Goal: Information Seeking & Learning: Learn about a topic

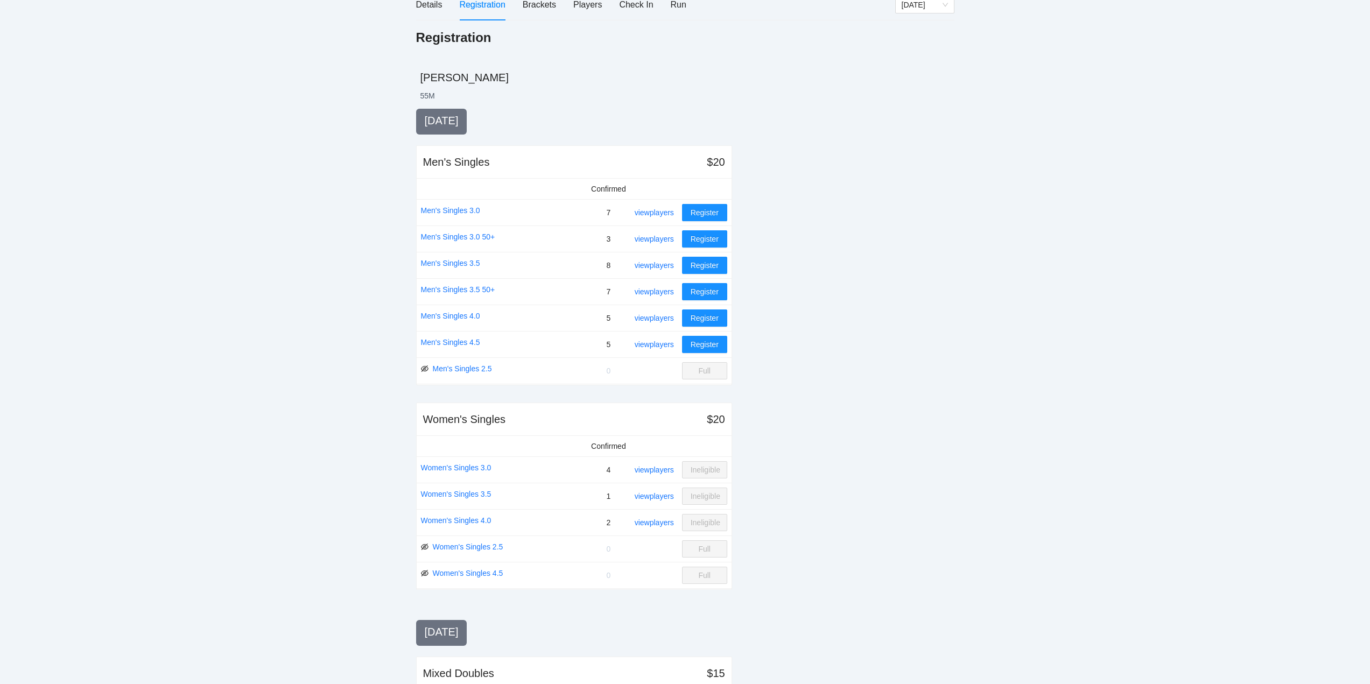
scroll to position [133, 0]
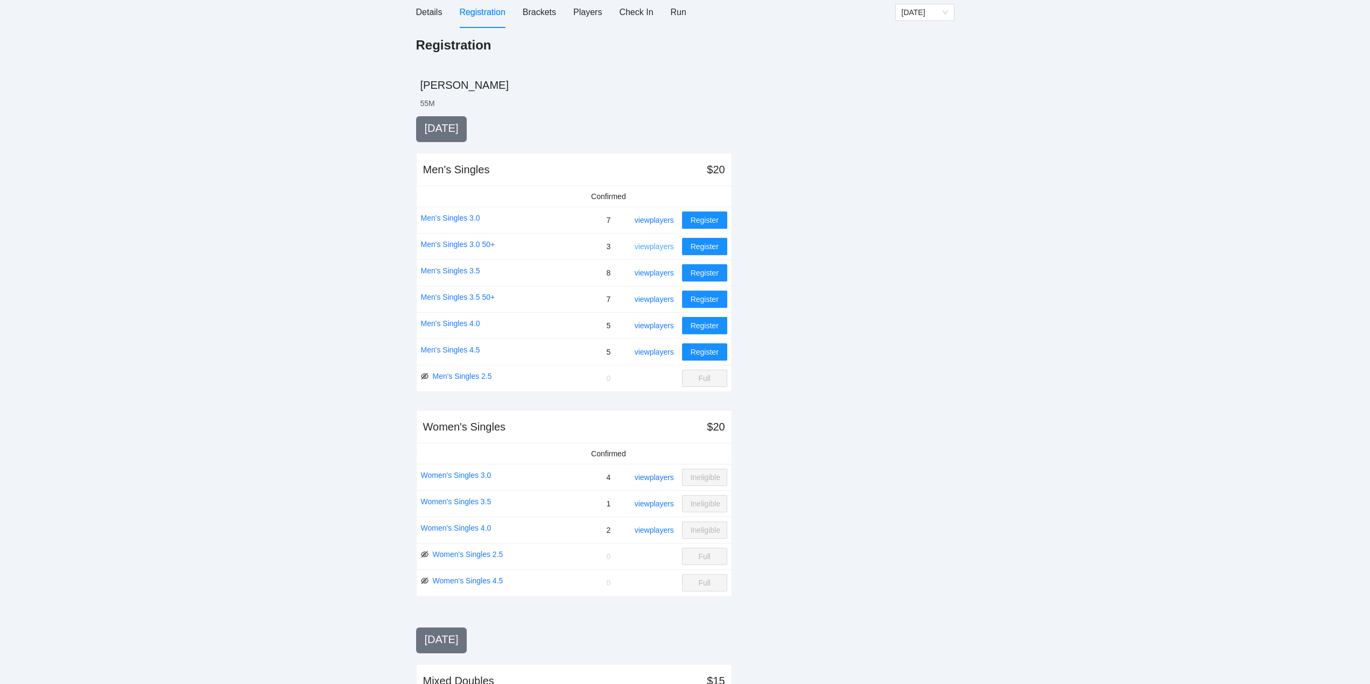
click at [656, 245] on link "view players" at bounding box center [654, 246] width 39 height 9
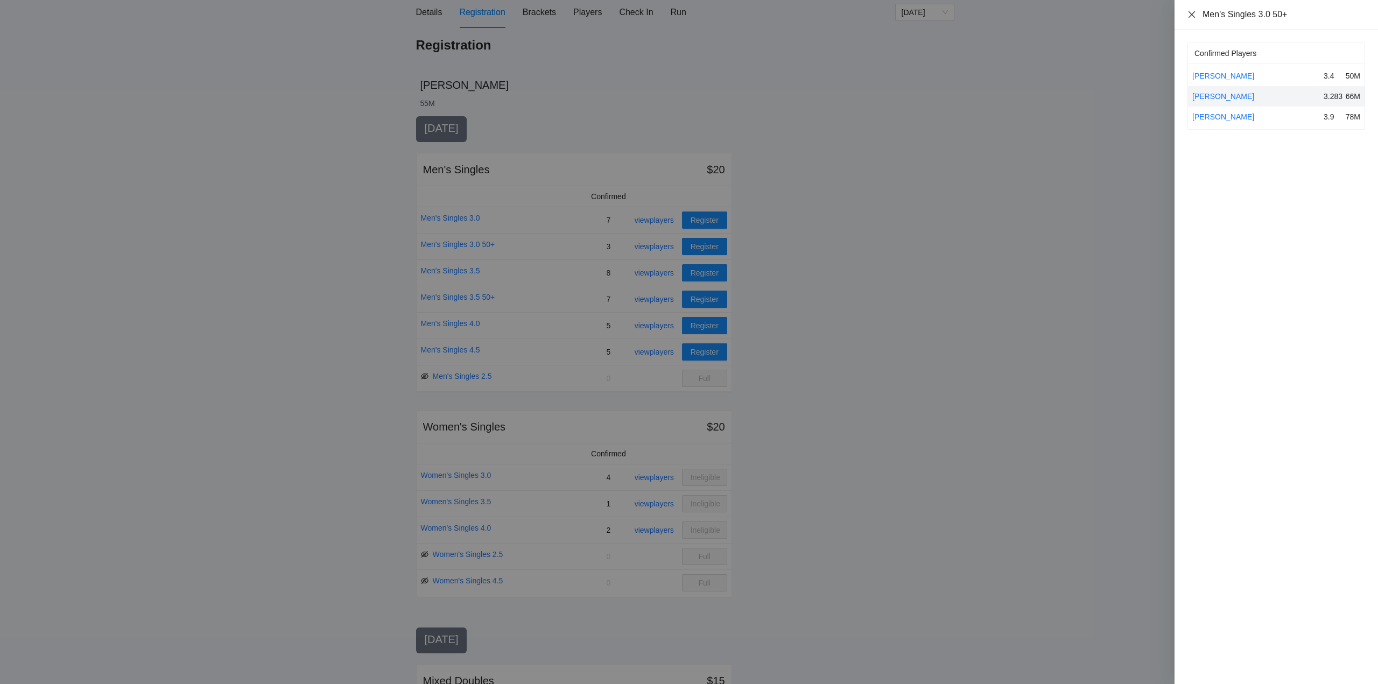
click at [1191, 11] on icon "close" at bounding box center [1191, 14] width 9 height 9
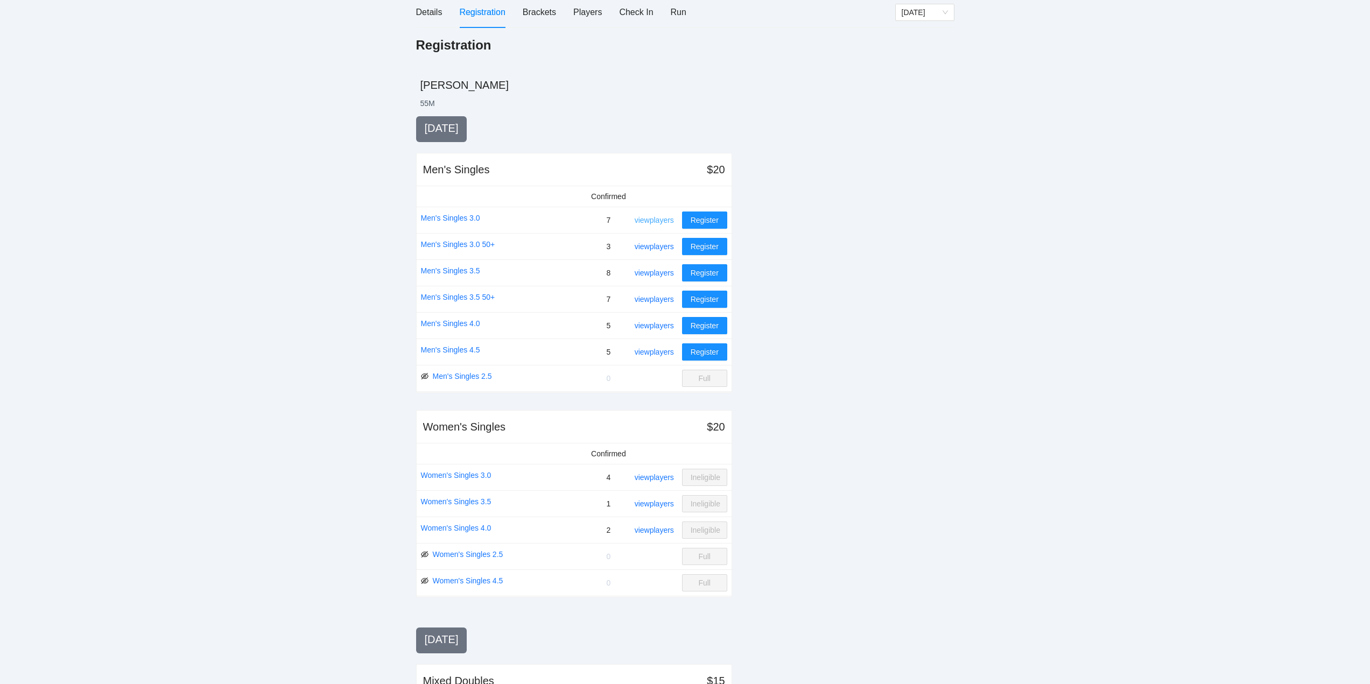
click at [652, 218] on link "view players" at bounding box center [654, 220] width 39 height 9
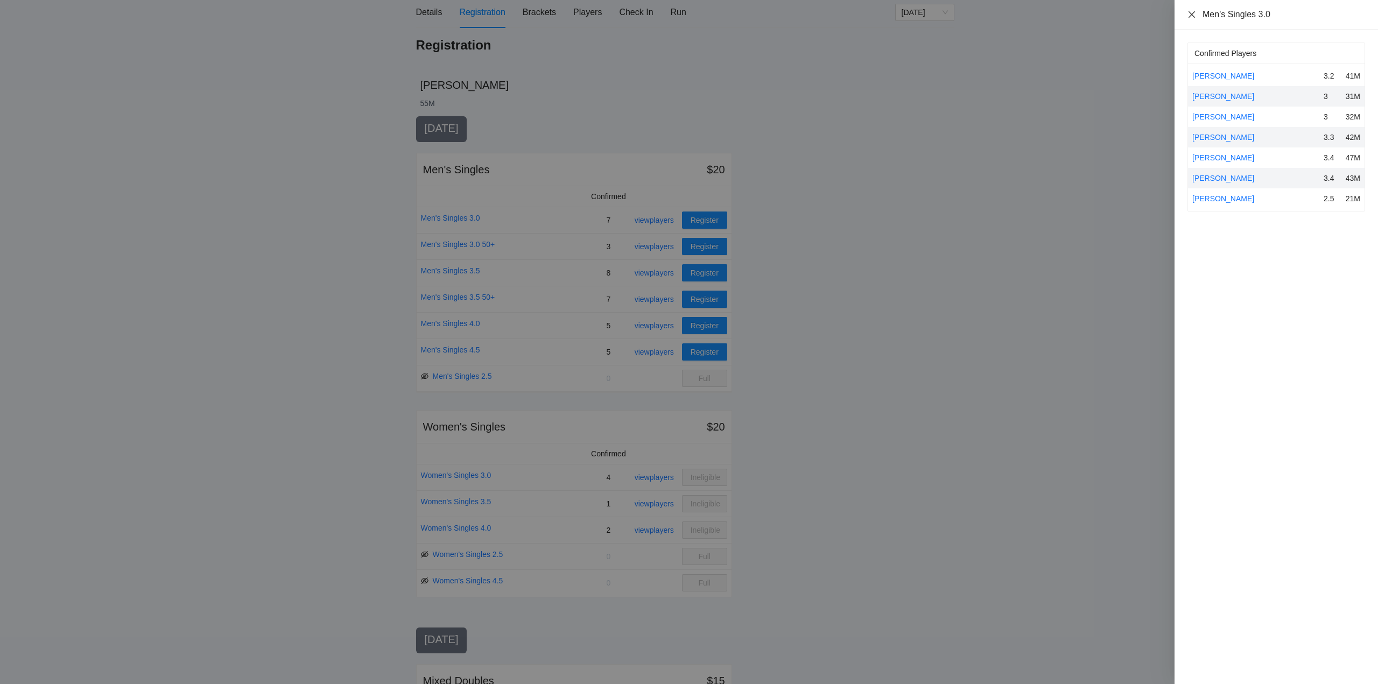
click at [1191, 13] on icon "close" at bounding box center [1191, 14] width 9 height 9
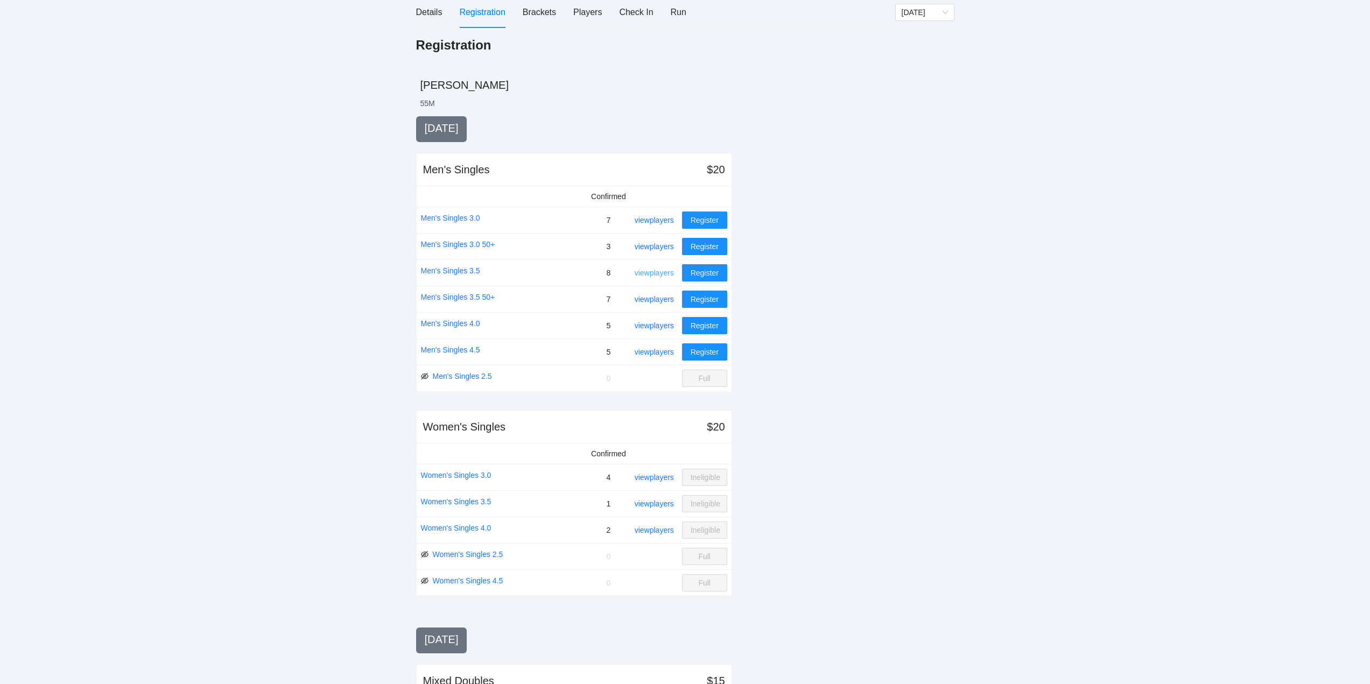
click at [657, 271] on link "view players" at bounding box center [654, 273] width 39 height 9
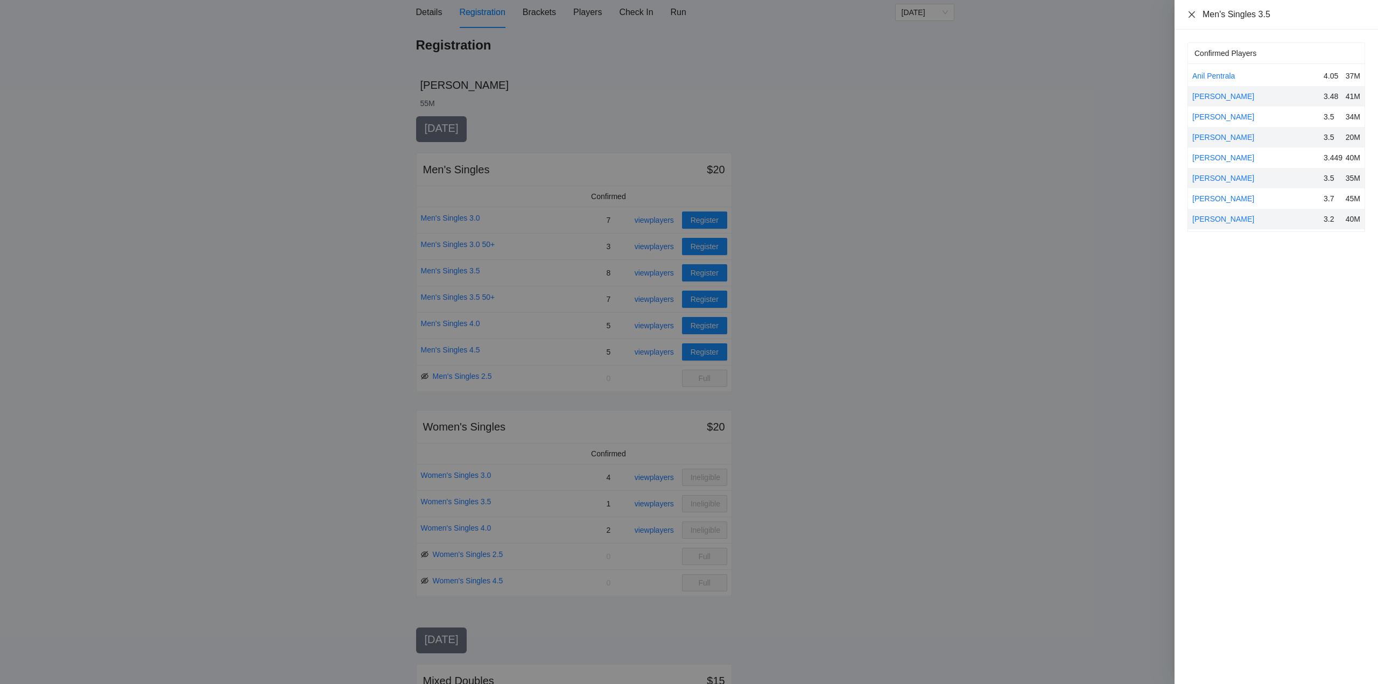
click at [1191, 14] on icon "close" at bounding box center [1191, 14] width 9 height 9
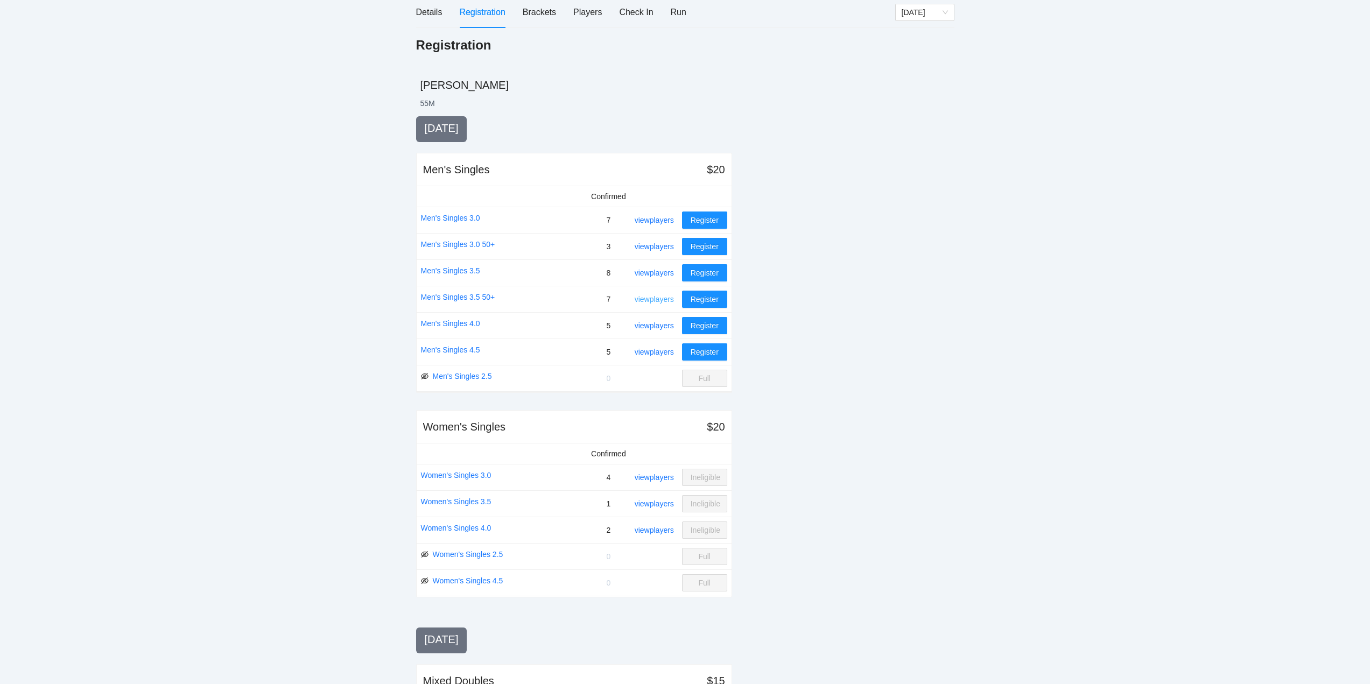
click at [658, 297] on link "view players" at bounding box center [654, 299] width 39 height 9
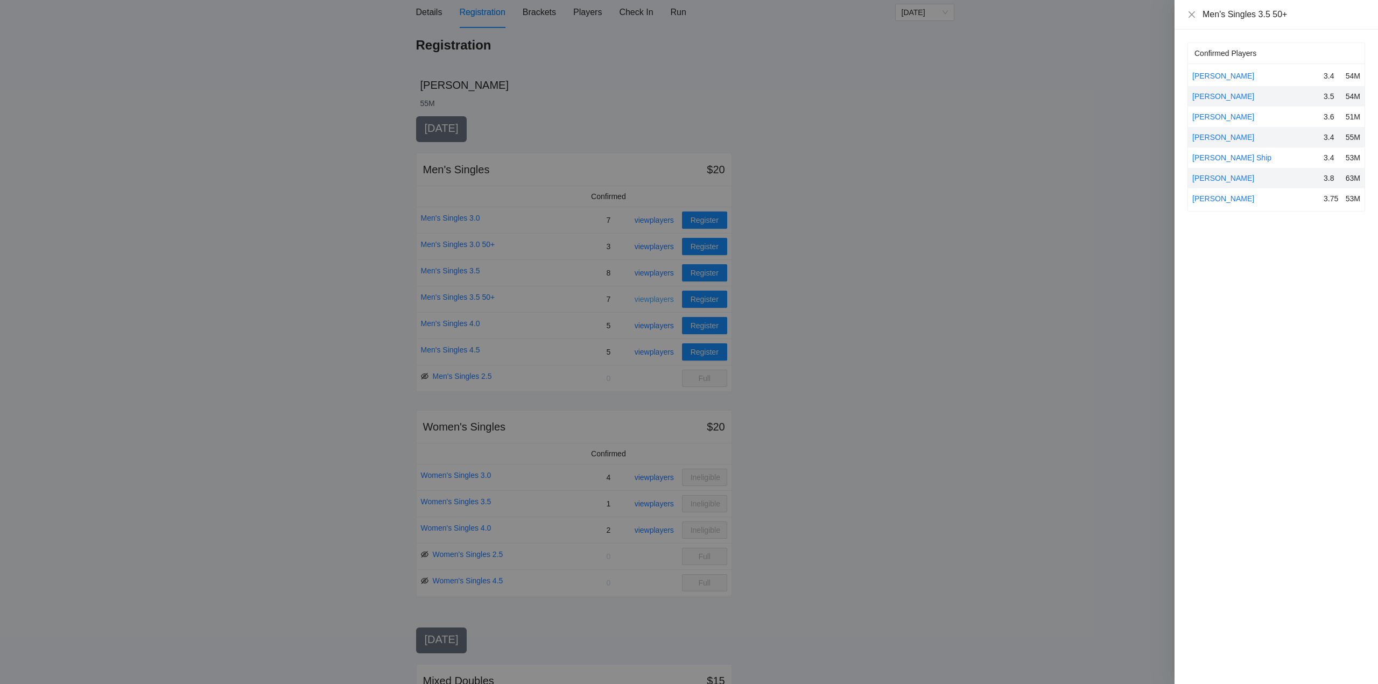
click at [658, 297] on div at bounding box center [689, 342] width 1378 height 684
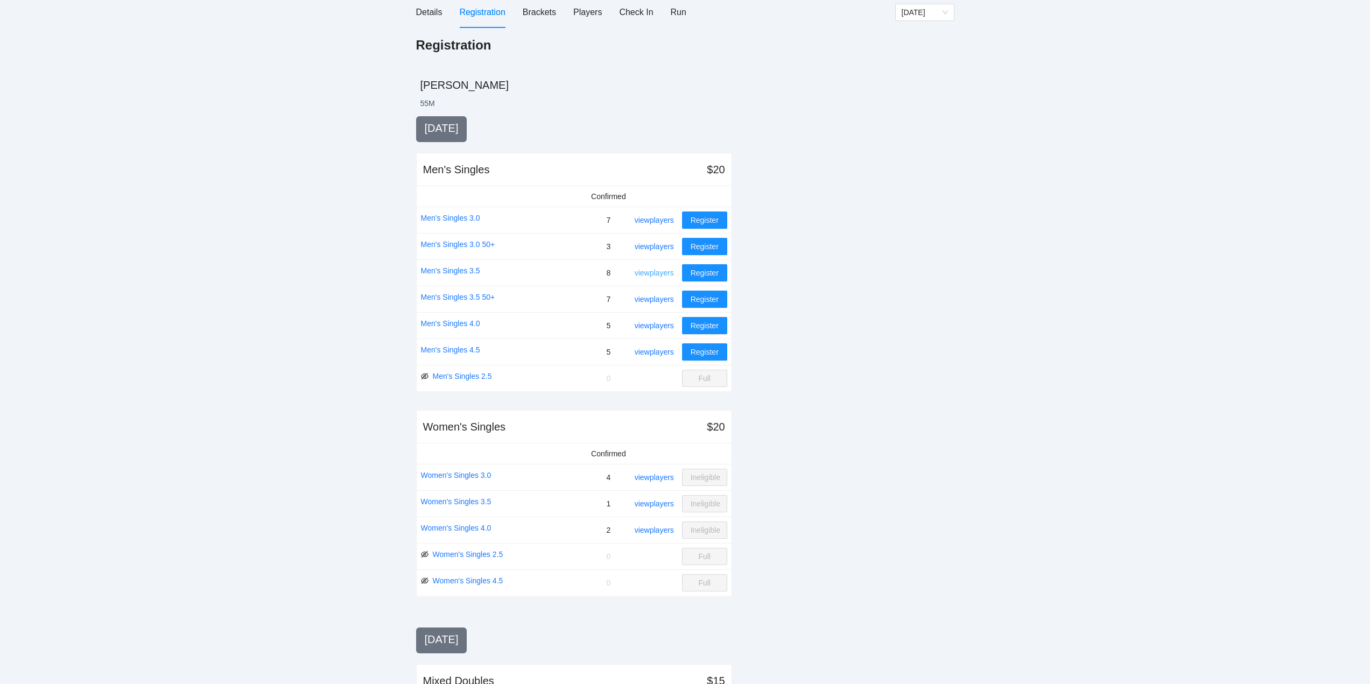
click at [658, 270] on link "view players" at bounding box center [654, 273] width 39 height 9
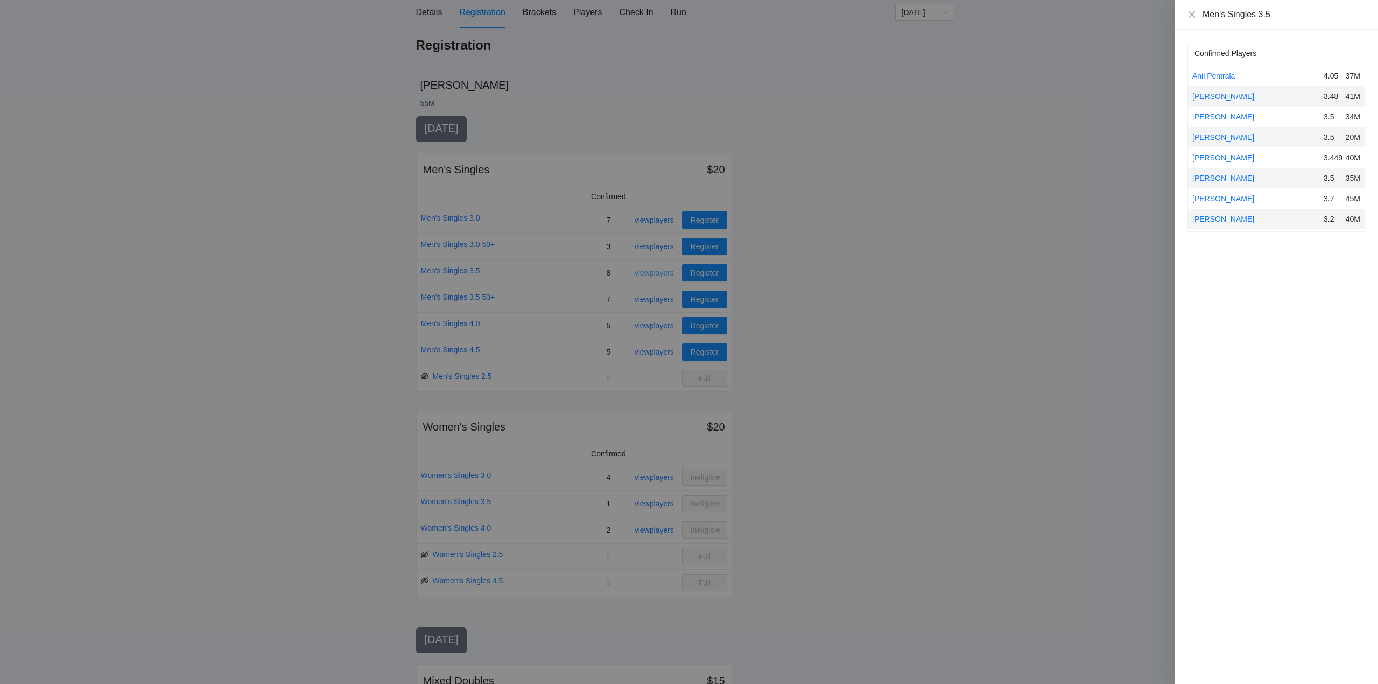
click at [658, 270] on div at bounding box center [689, 342] width 1378 height 684
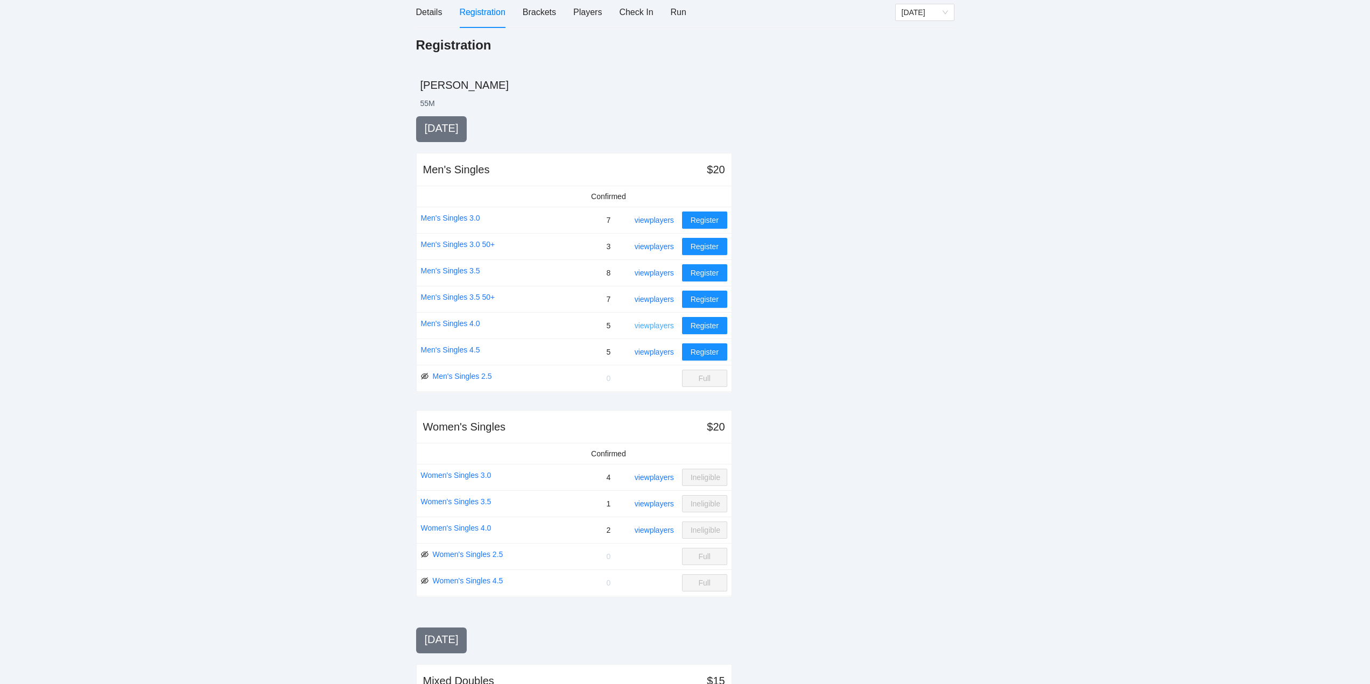
click at [651, 324] on link "view players" at bounding box center [654, 325] width 39 height 9
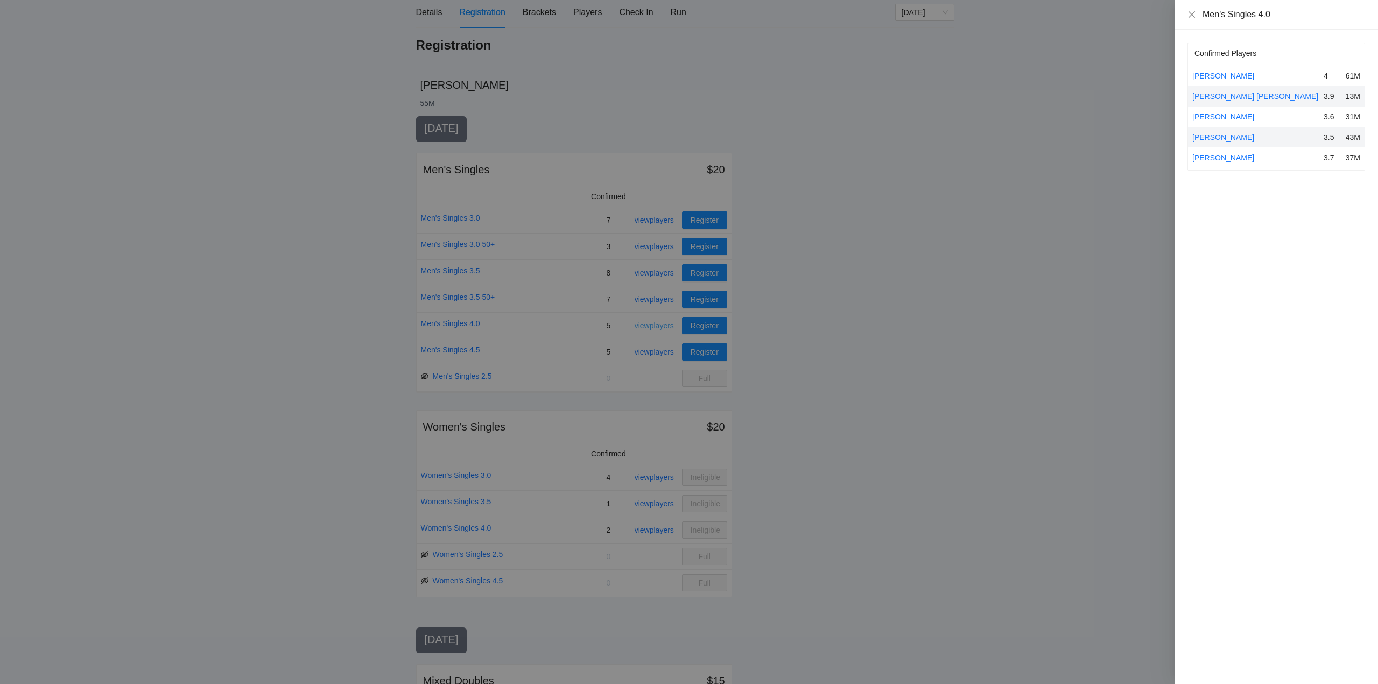
click at [651, 324] on div at bounding box center [689, 342] width 1378 height 684
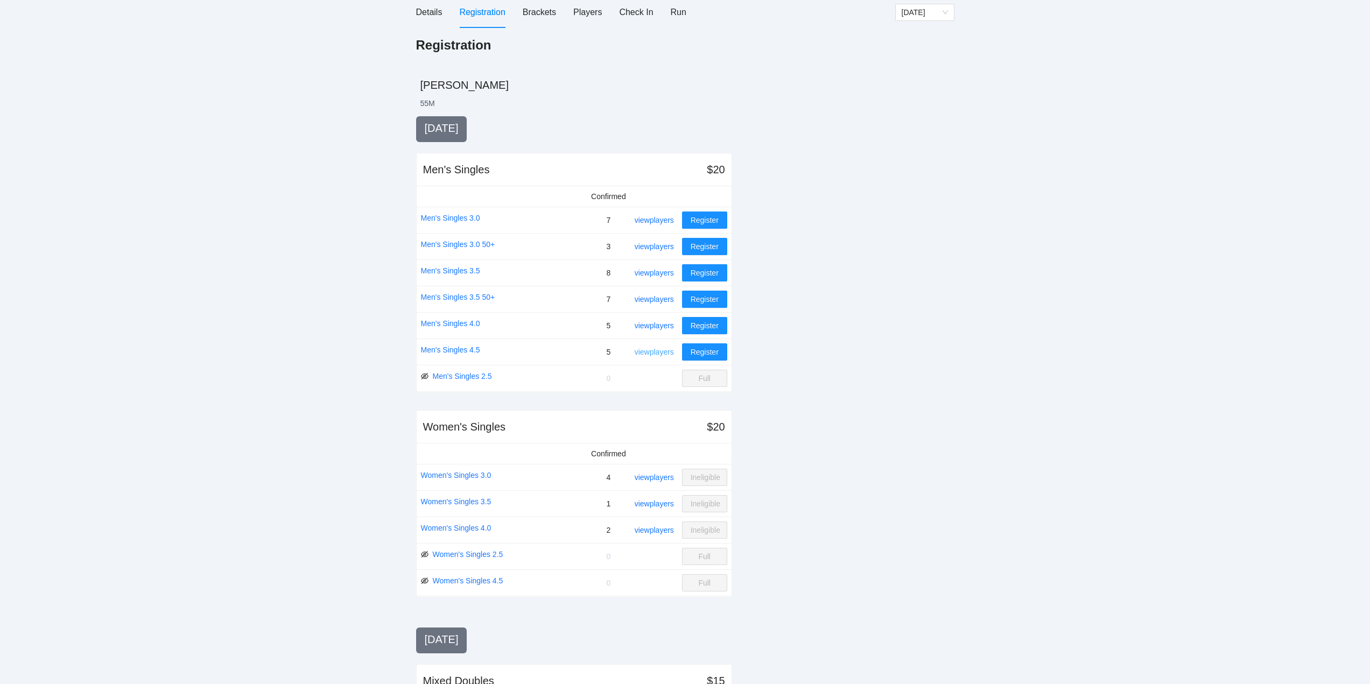
click at [648, 351] on link "view players" at bounding box center [654, 352] width 39 height 9
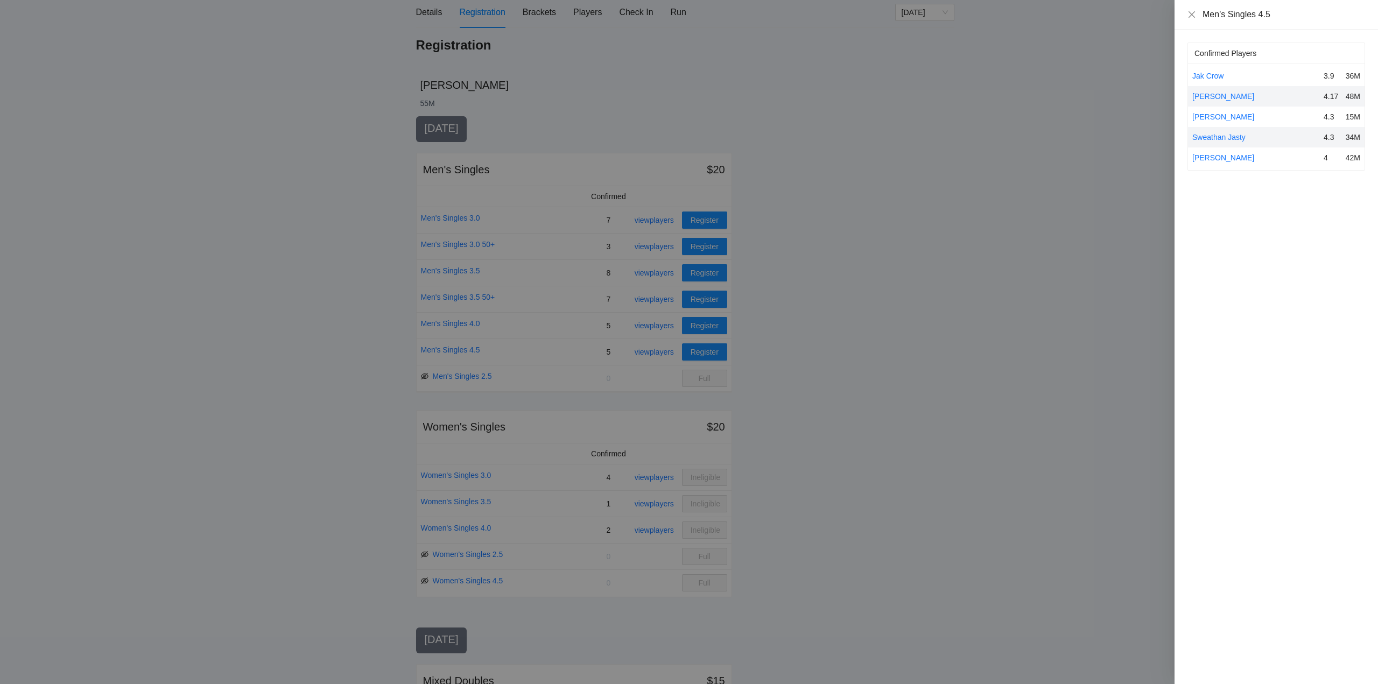
click at [648, 350] on div at bounding box center [689, 342] width 1378 height 684
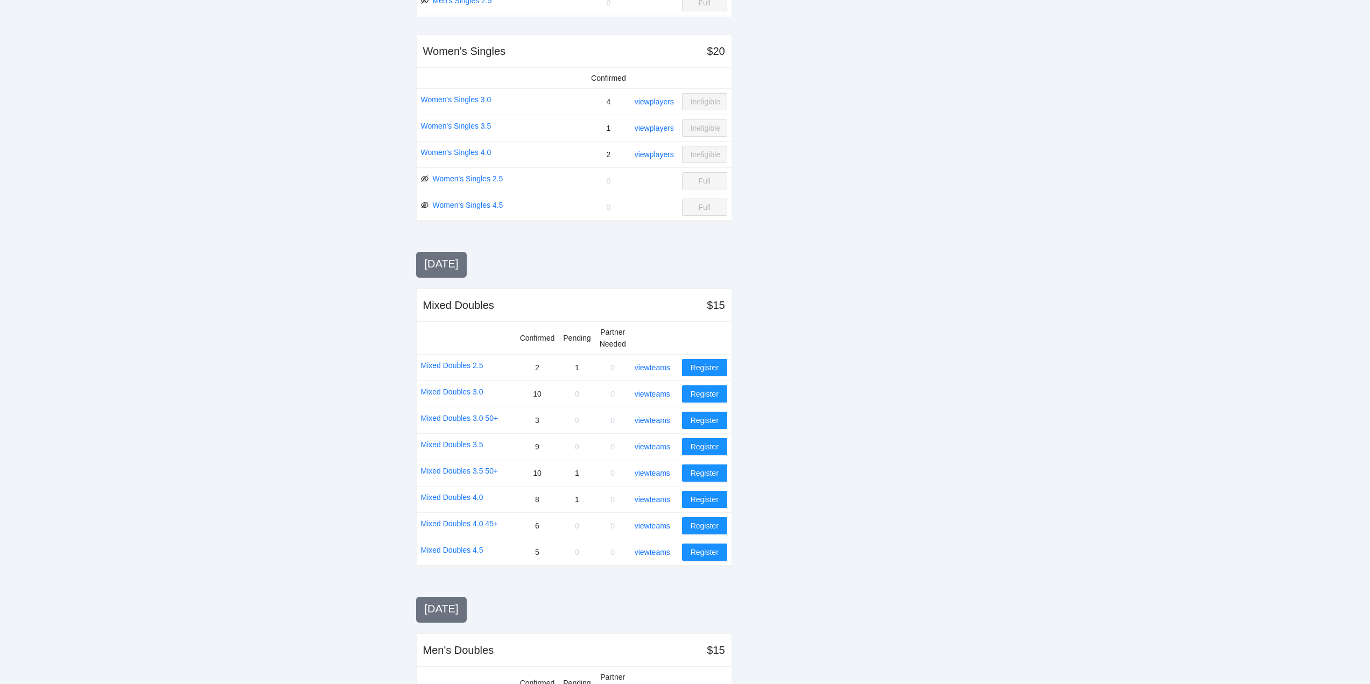
scroll to position [510, 0]
click at [659, 390] on link "view teams" at bounding box center [653, 393] width 36 height 9
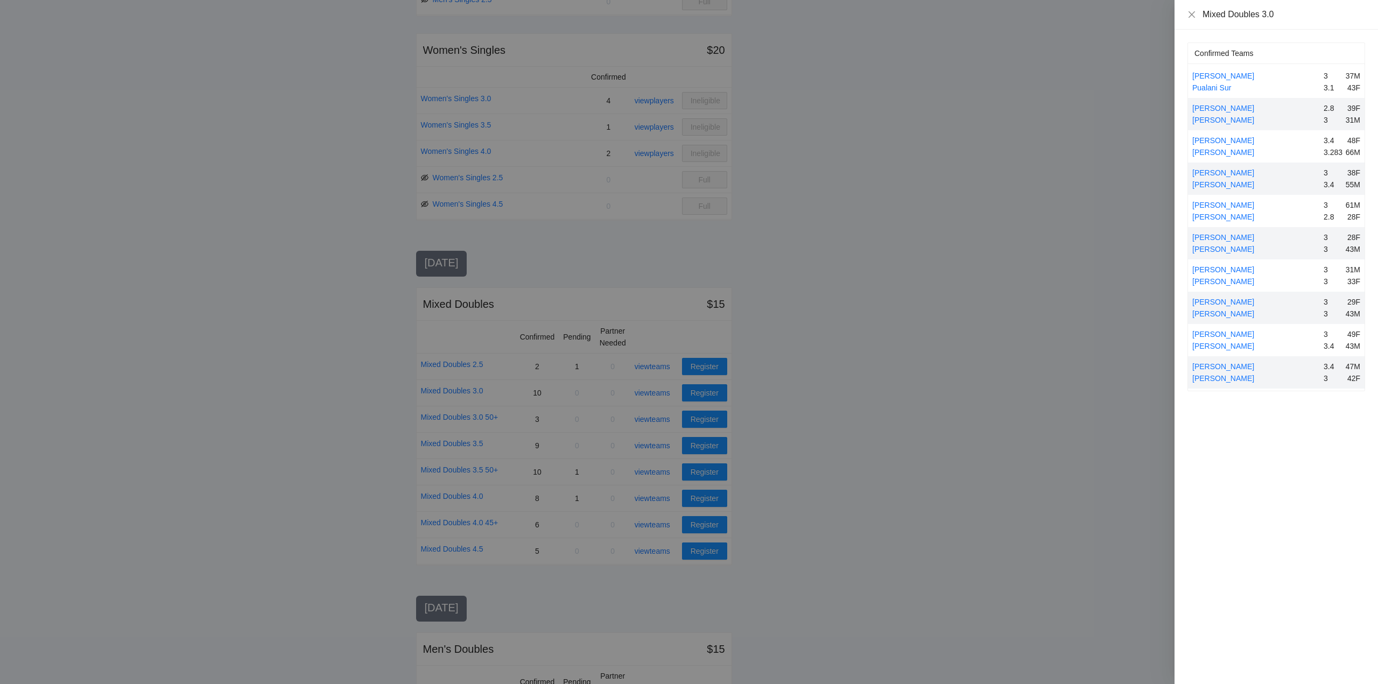
click at [821, 398] on div at bounding box center [689, 342] width 1378 height 684
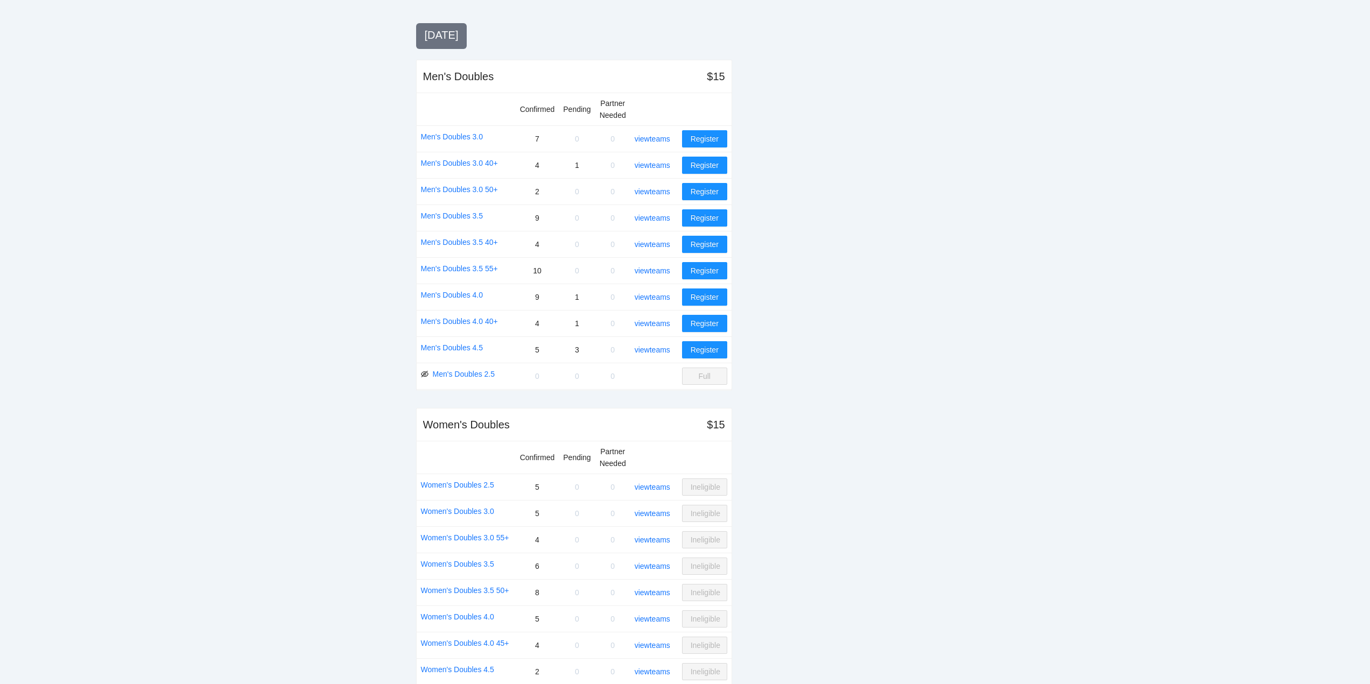
scroll to position [1102, 0]
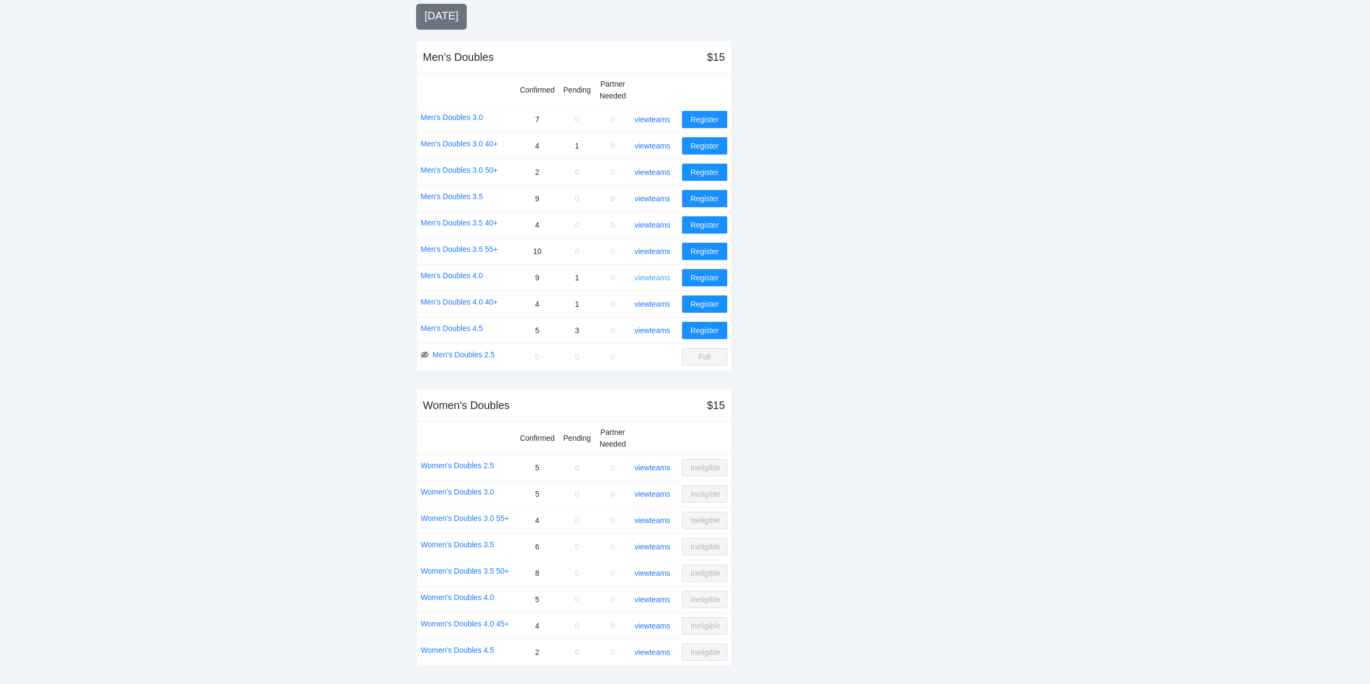
click at [655, 276] on link "view teams" at bounding box center [653, 277] width 36 height 9
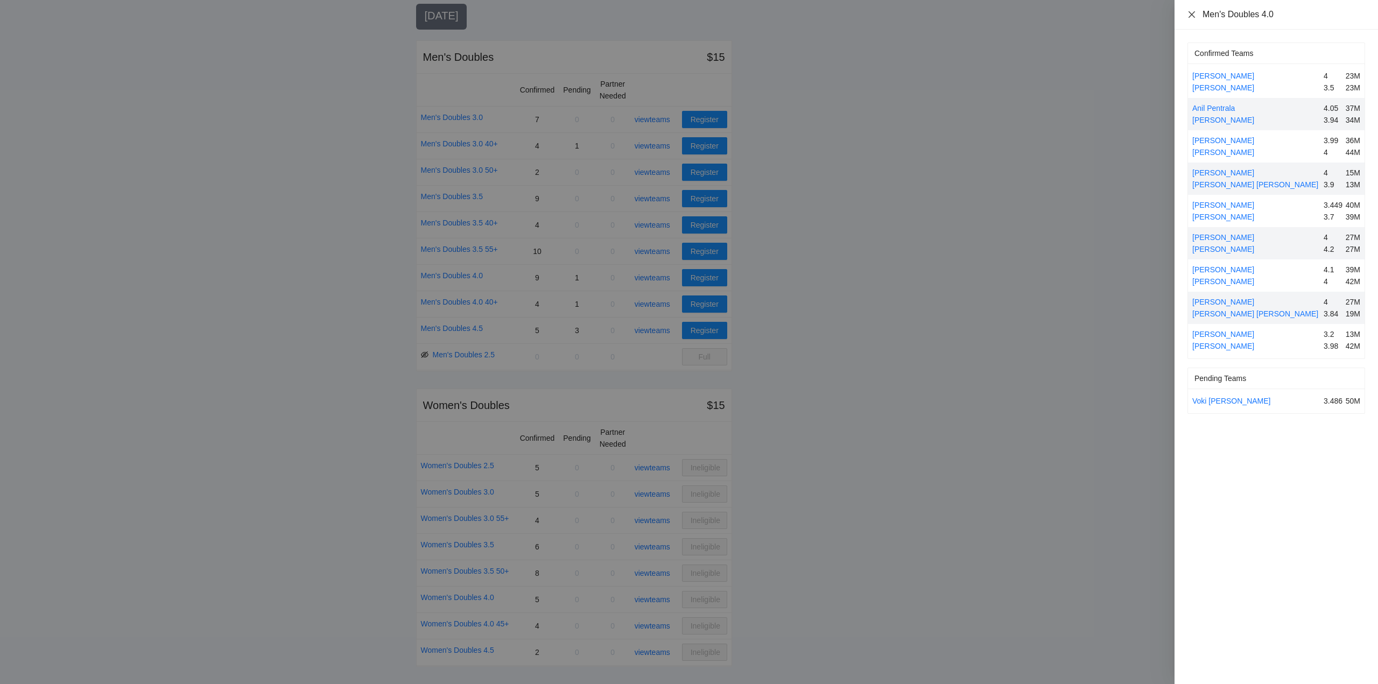
click at [1189, 14] on icon "close" at bounding box center [1191, 14] width 9 height 9
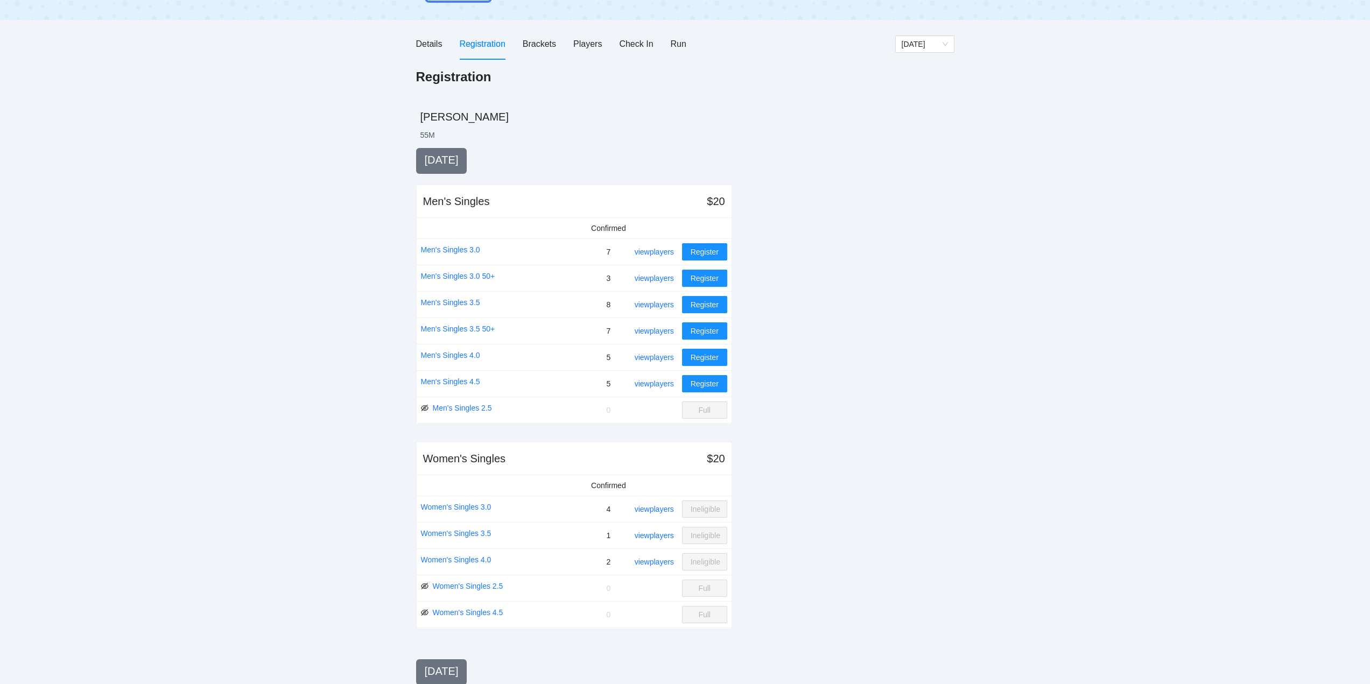
scroll to position [0, 0]
